Goal: Navigation & Orientation: Find specific page/section

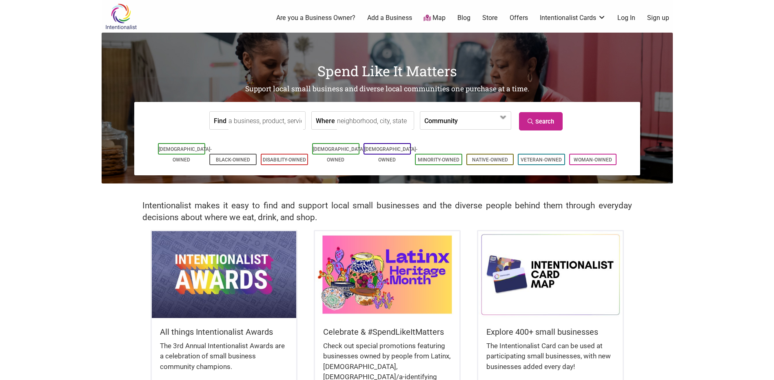
drag, startPoint x: 152, startPoint y: 25, endPoint x: 145, endPoint y: 22, distance: 7.9
click at [151, 24] on div "Intentionalist Spend like it matters" at bounding box center [130, 16] width 57 height 33
click at [130, 17] on img at bounding box center [121, 16] width 39 height 27
click at [465, 18] on link "Blog" at bounding box center [464, 17] width 13 height 9
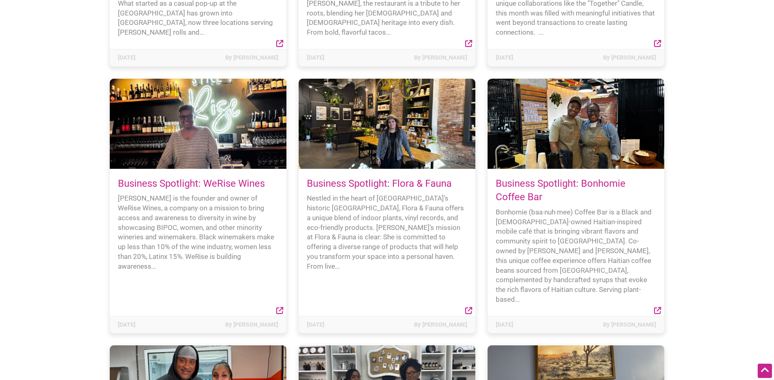
scroll to position [3960, 0]
